Goal: Transaction & Acquisition: Book appointment/travel/reservation

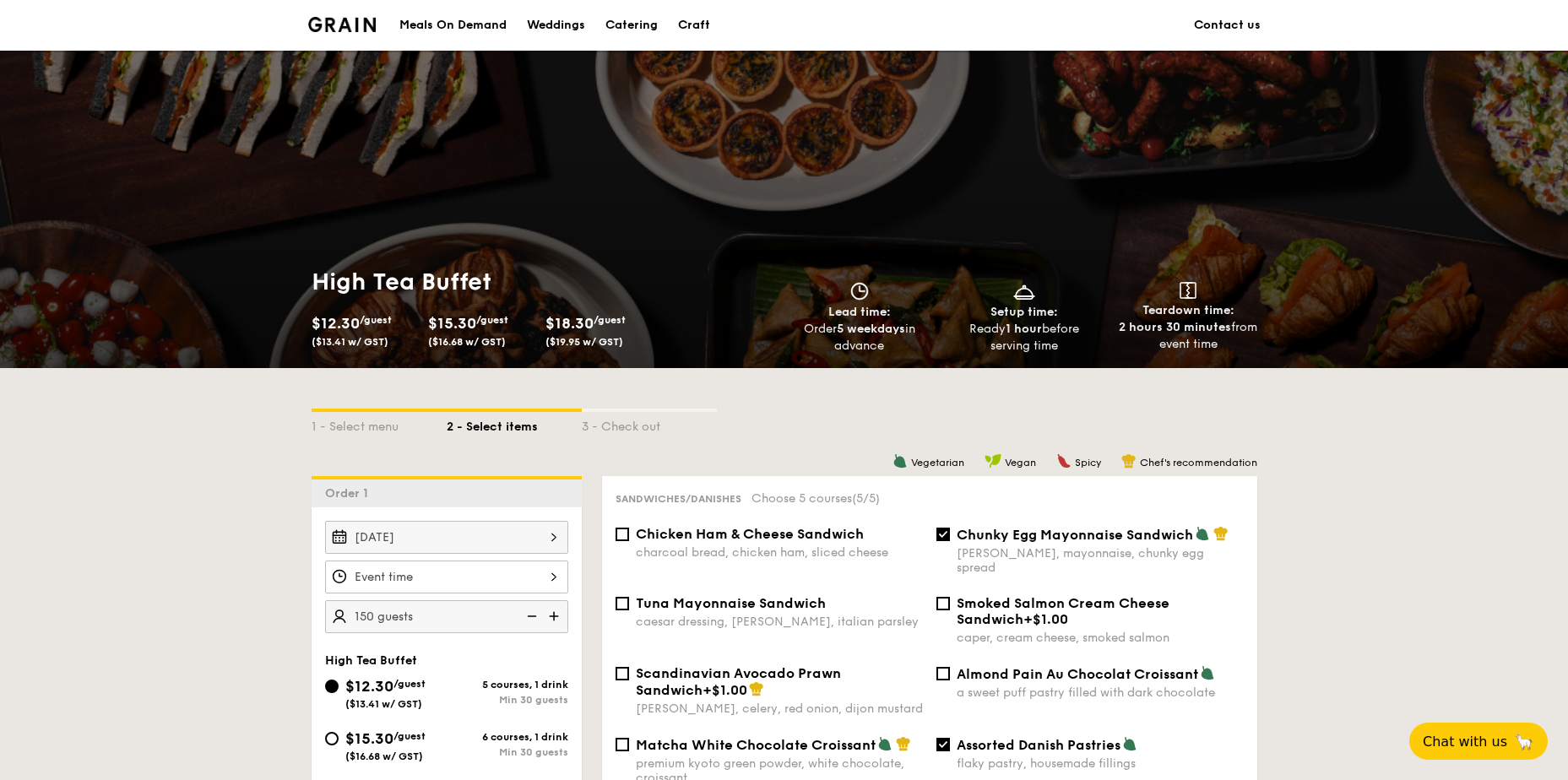
click at [626, 24] on div "Catering" at bounding box center [632, 25] width 53 height 51
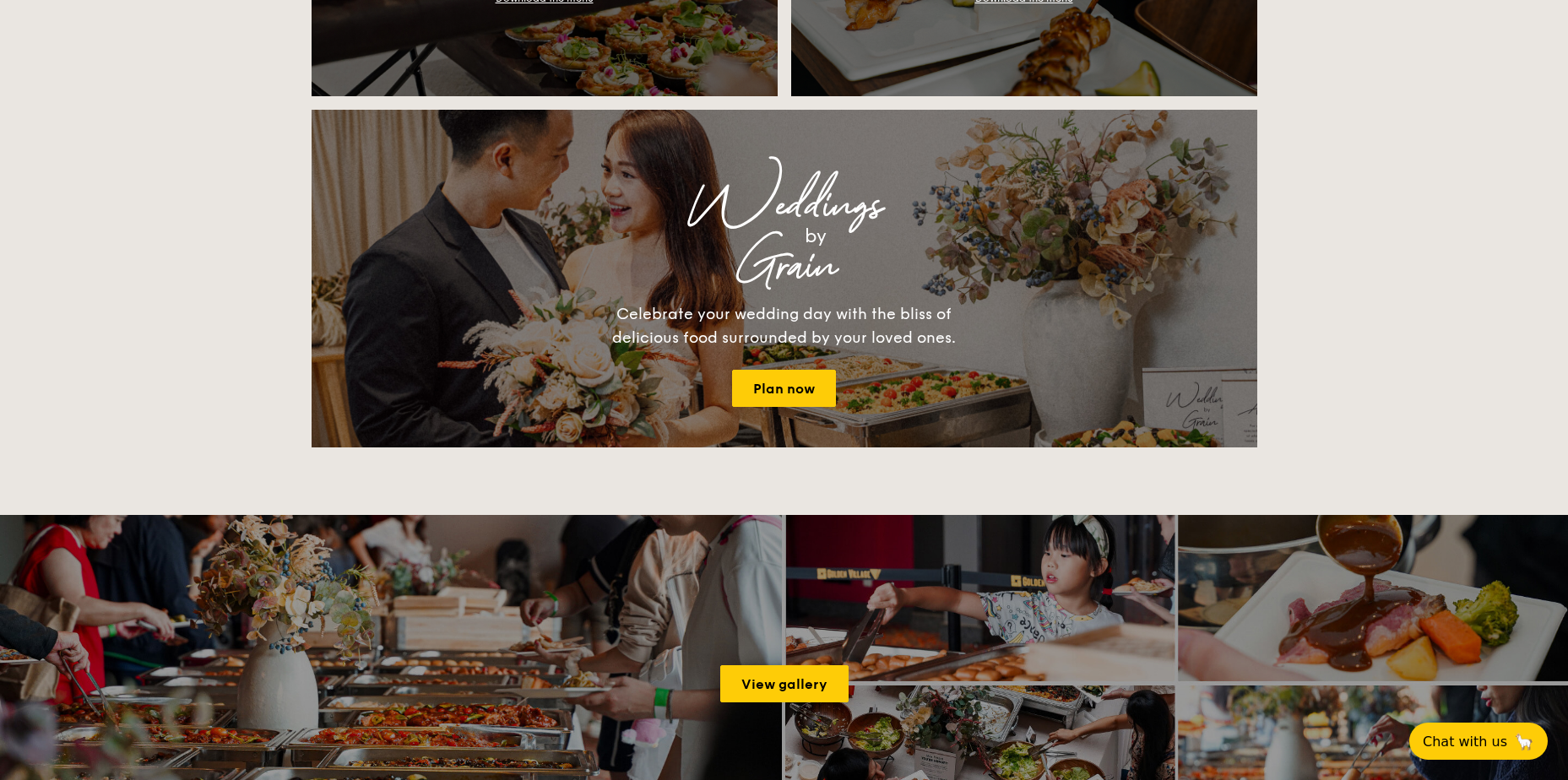
scroll to position [2111, 0]
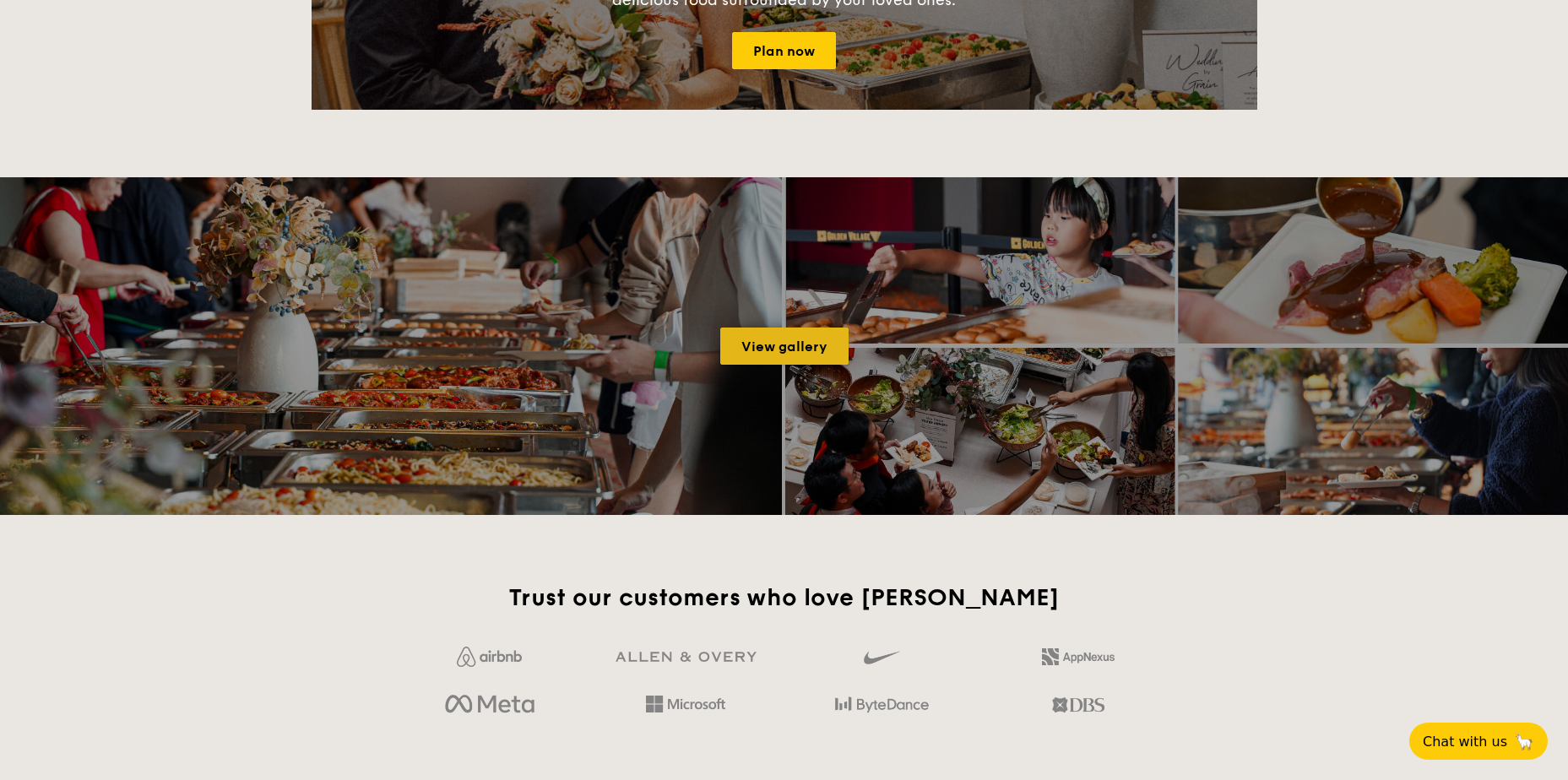
click at [784, 346] on link "View gallery" at bounding box center [784, 346] width 129 height 37
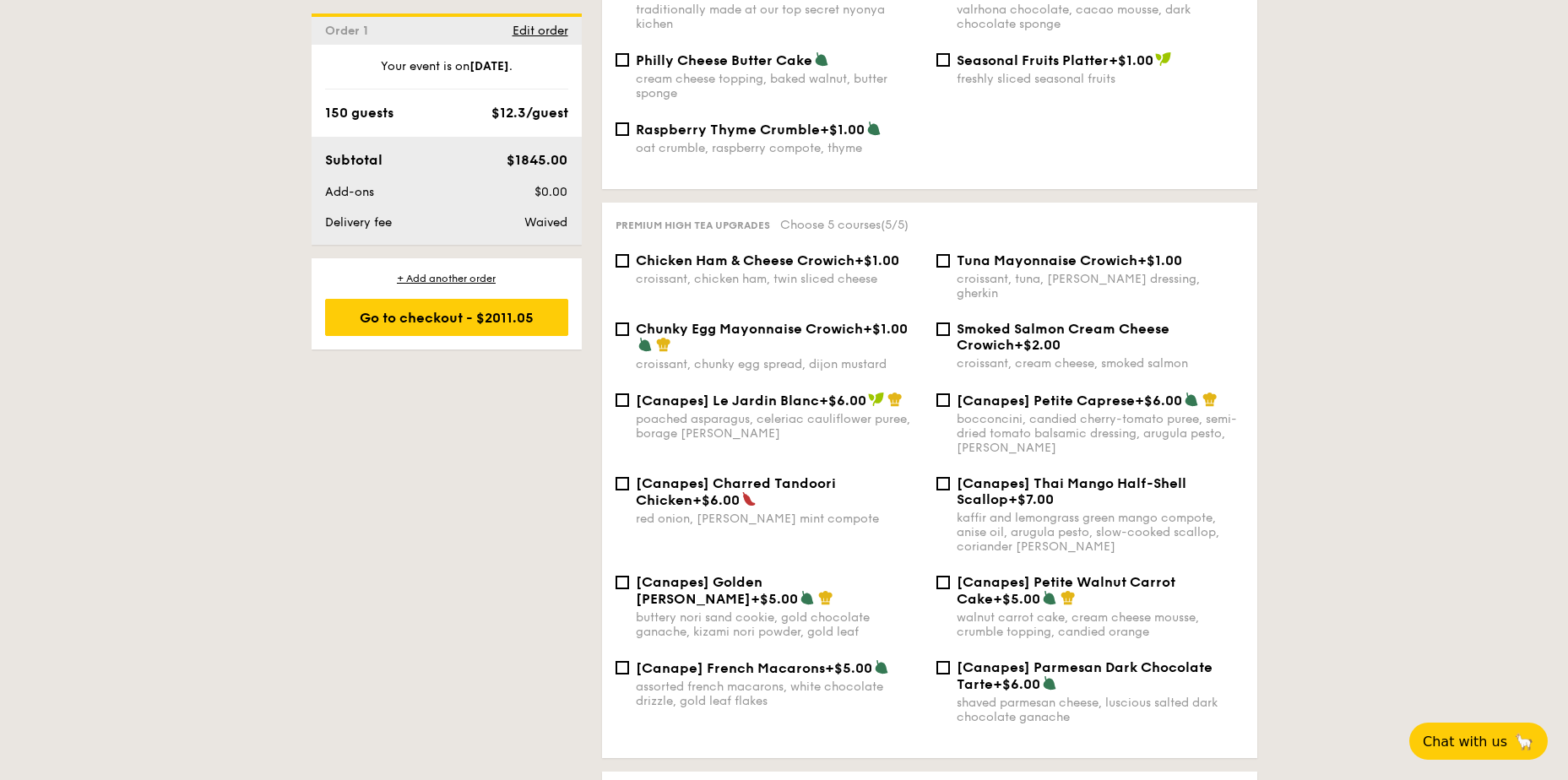
scroll to position [2579, 0]
